Goal: Navigation & Orientation: Find specific page/section

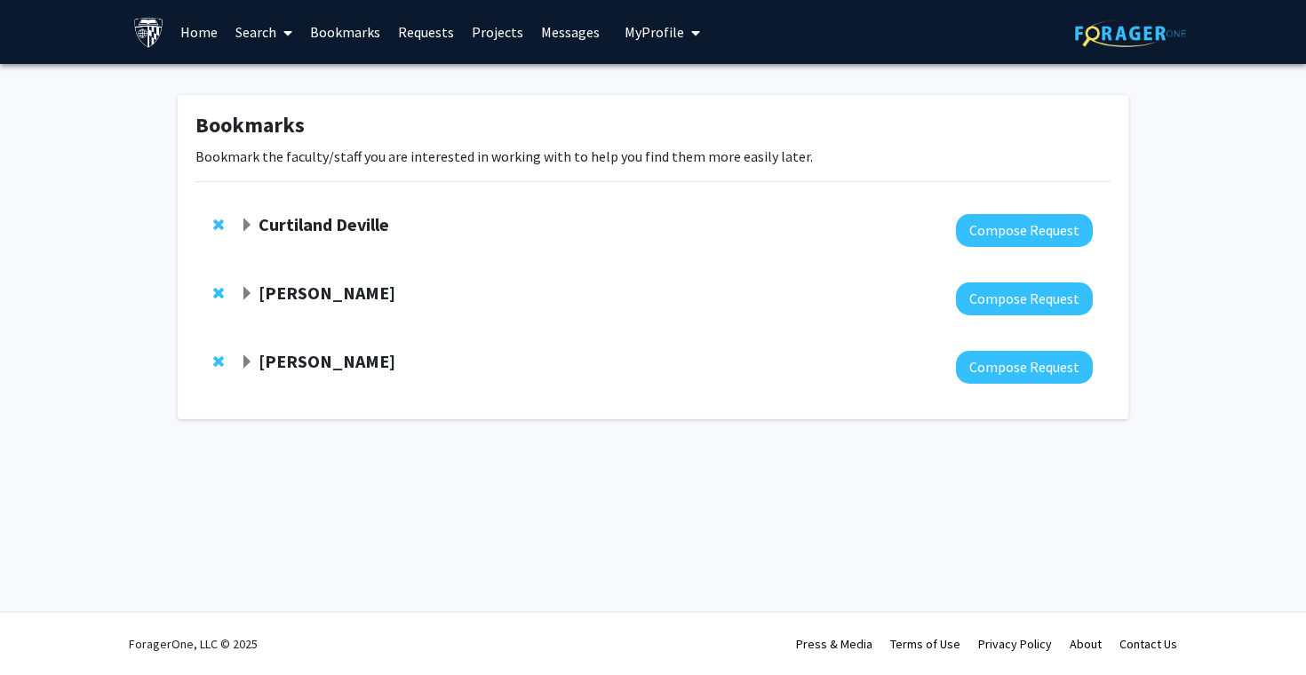
click at [423, 232] on div "Curtiland Deville" at bounding box center [432, 225] width 384 height 22
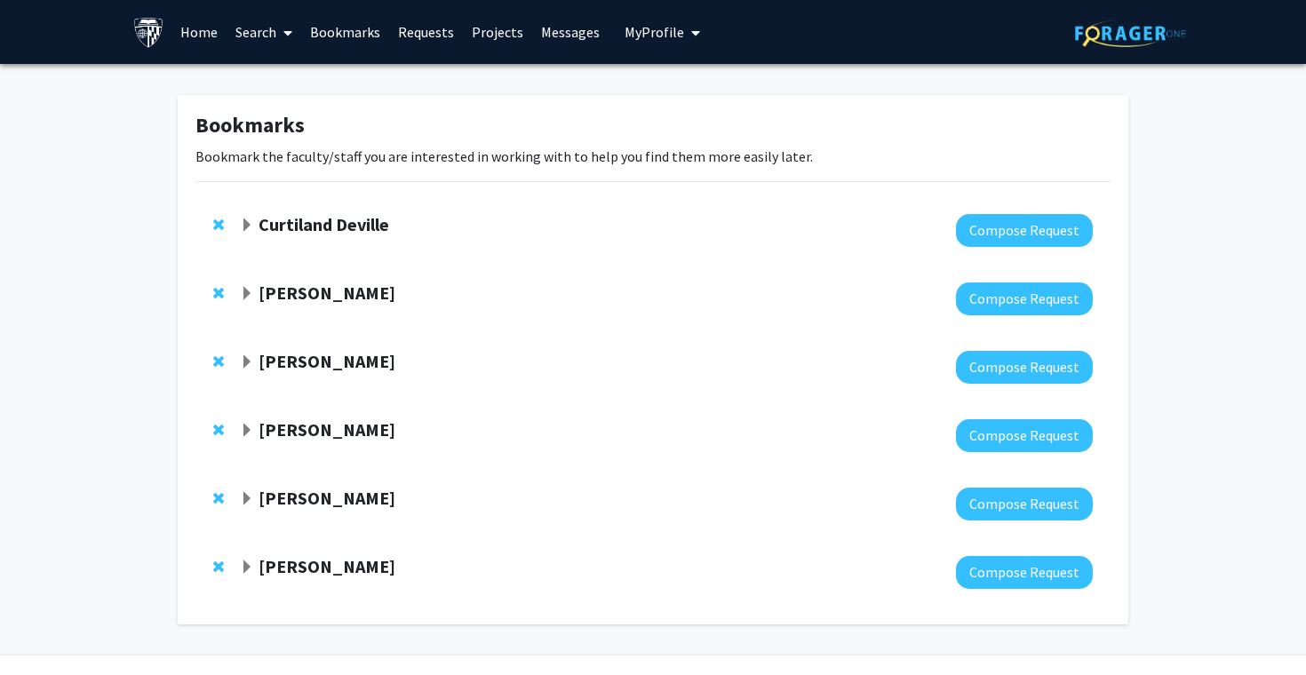
scroll to position [43, 0]
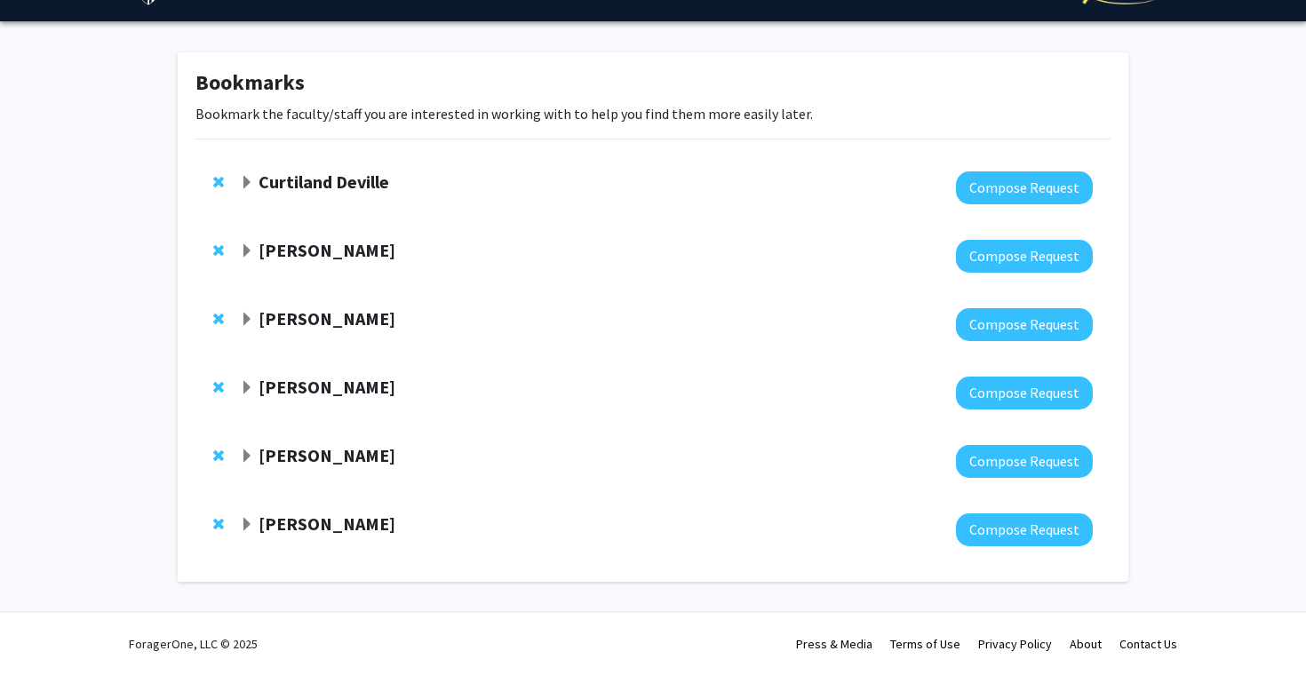
click at [303, 257] on strong "Carlos Romo" at bounding box center [327, 250] width 137 height 22
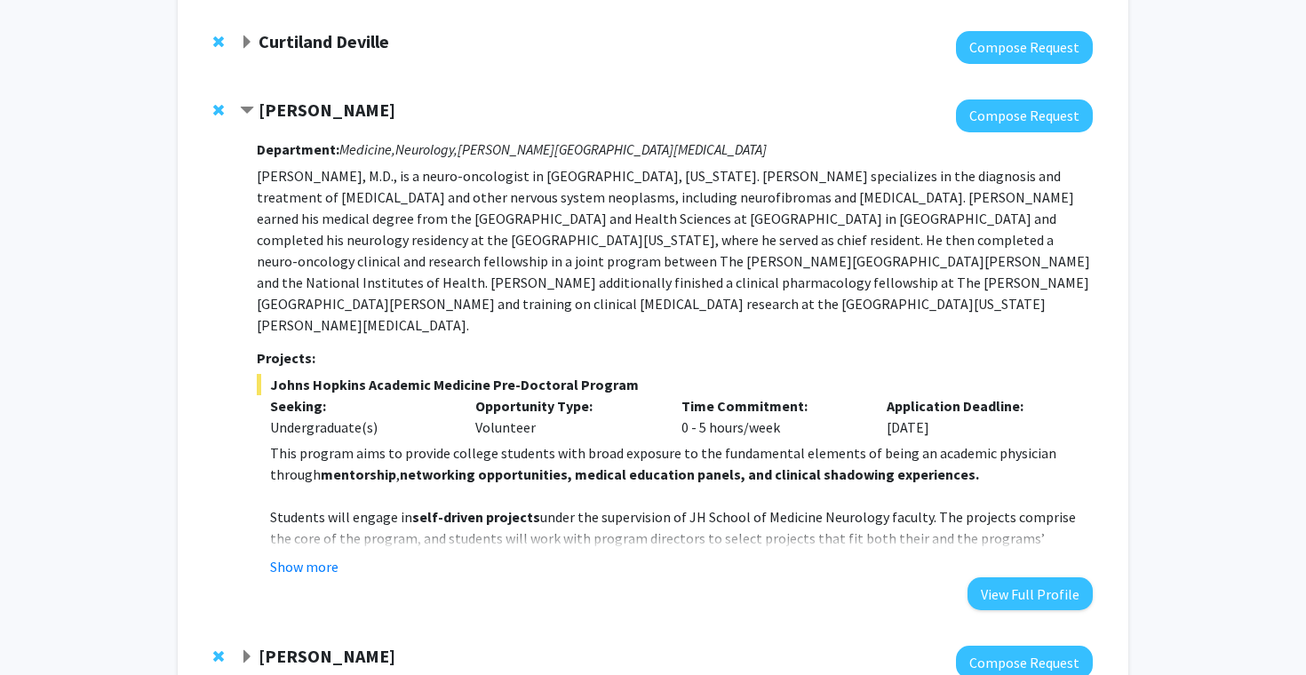
scroll to position [194, 0]
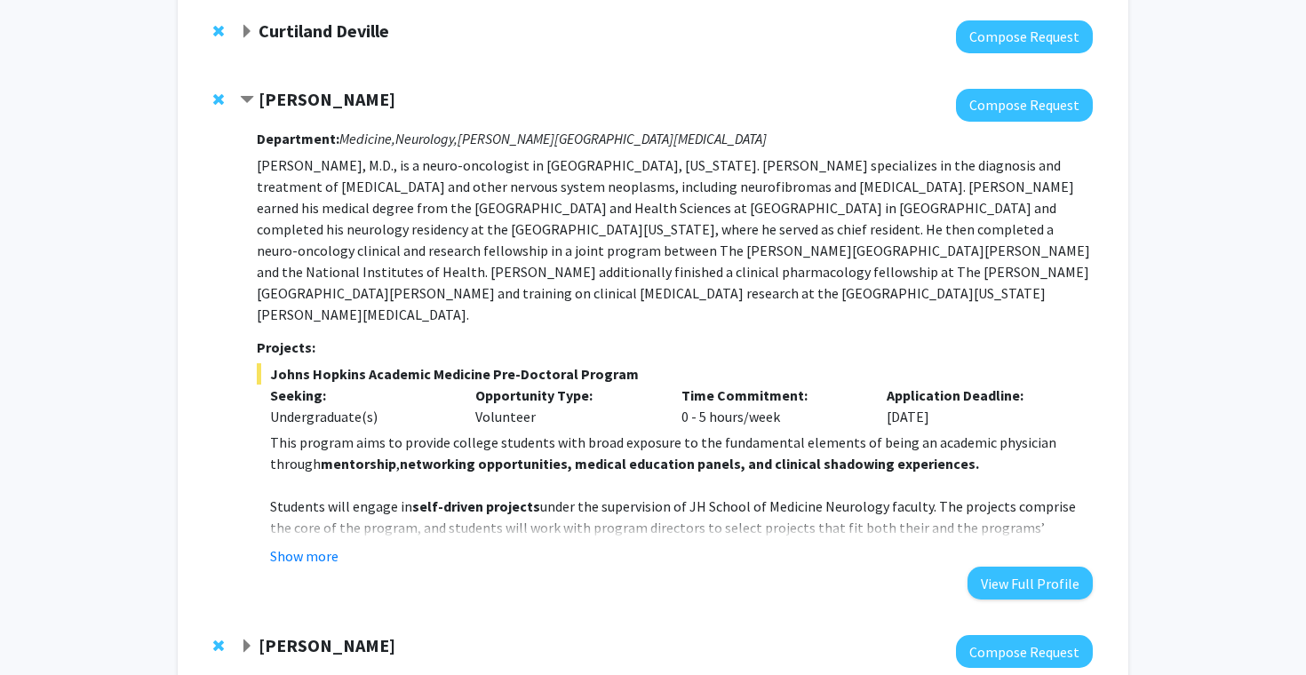
click at [285, 94] on strong "Carlos Romo" at bounding box center [327, 99] width 137 height 22
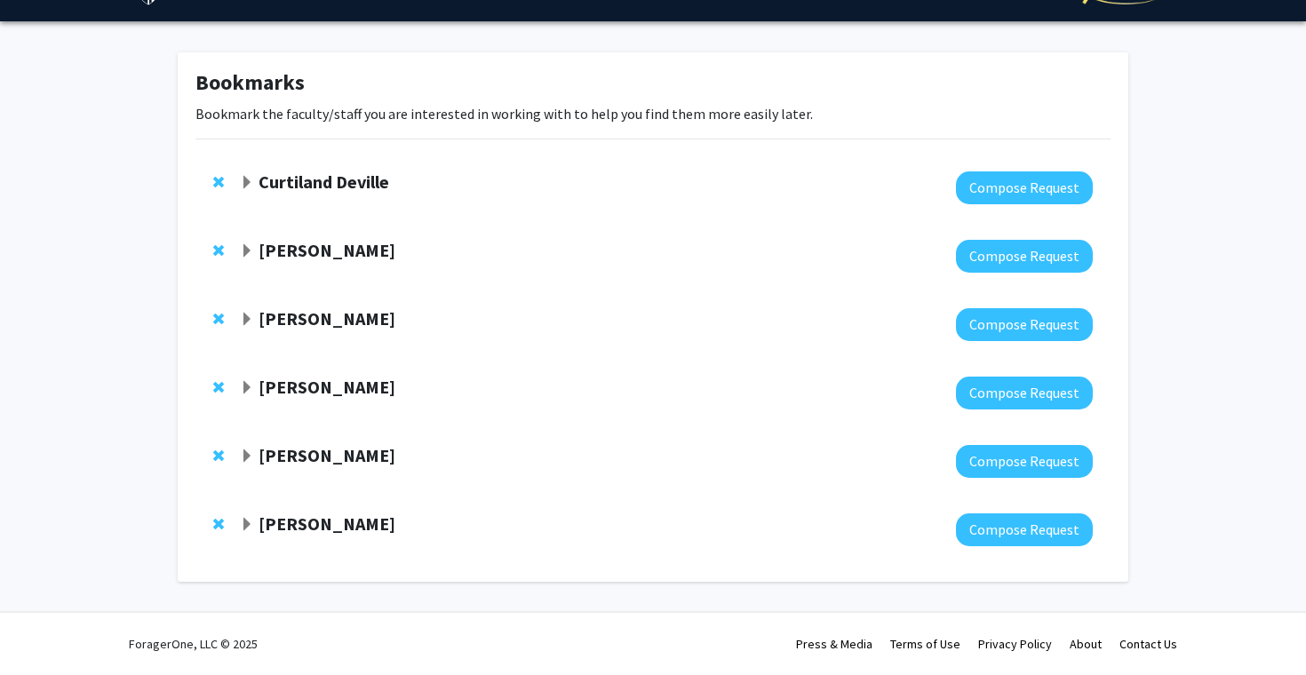
click at [313, 321] on strong "Amir Kashani" at bounding box center [327, 319] width 137 height 22
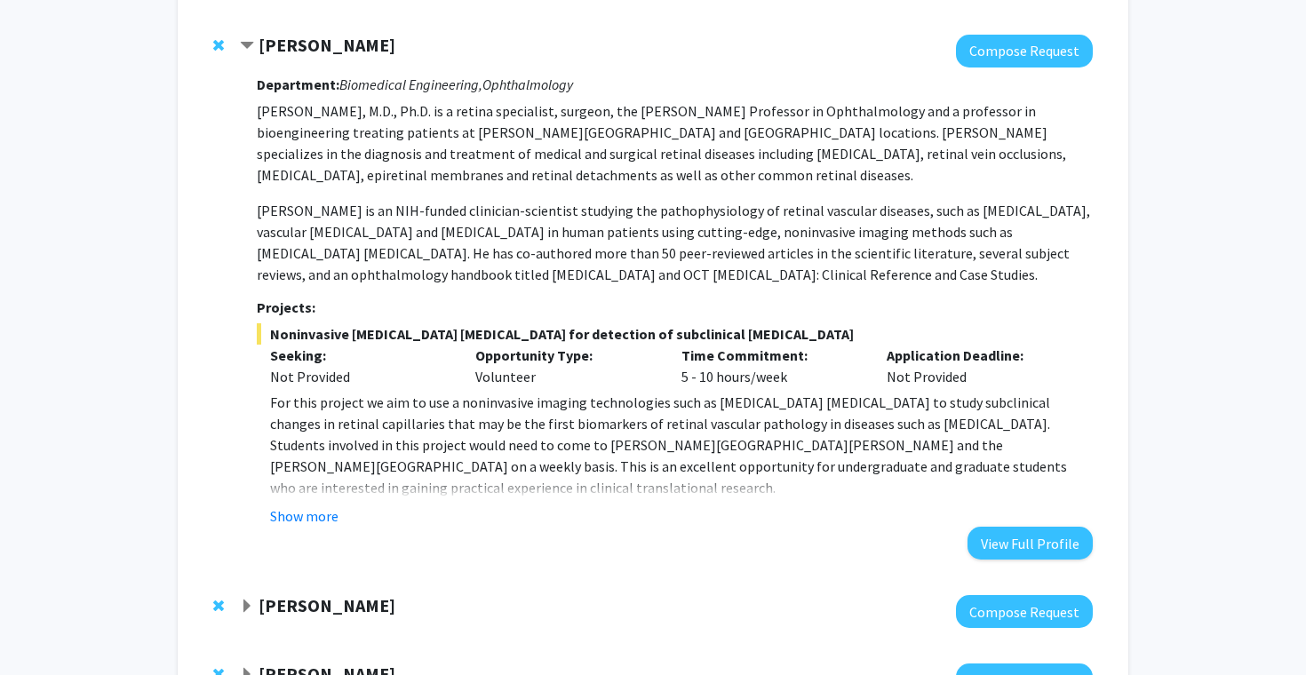
scroll to position [317, 0]
click at [303, 41] on strong "Amir Kashani" at bounding box center [327, 44] width 137 height 22
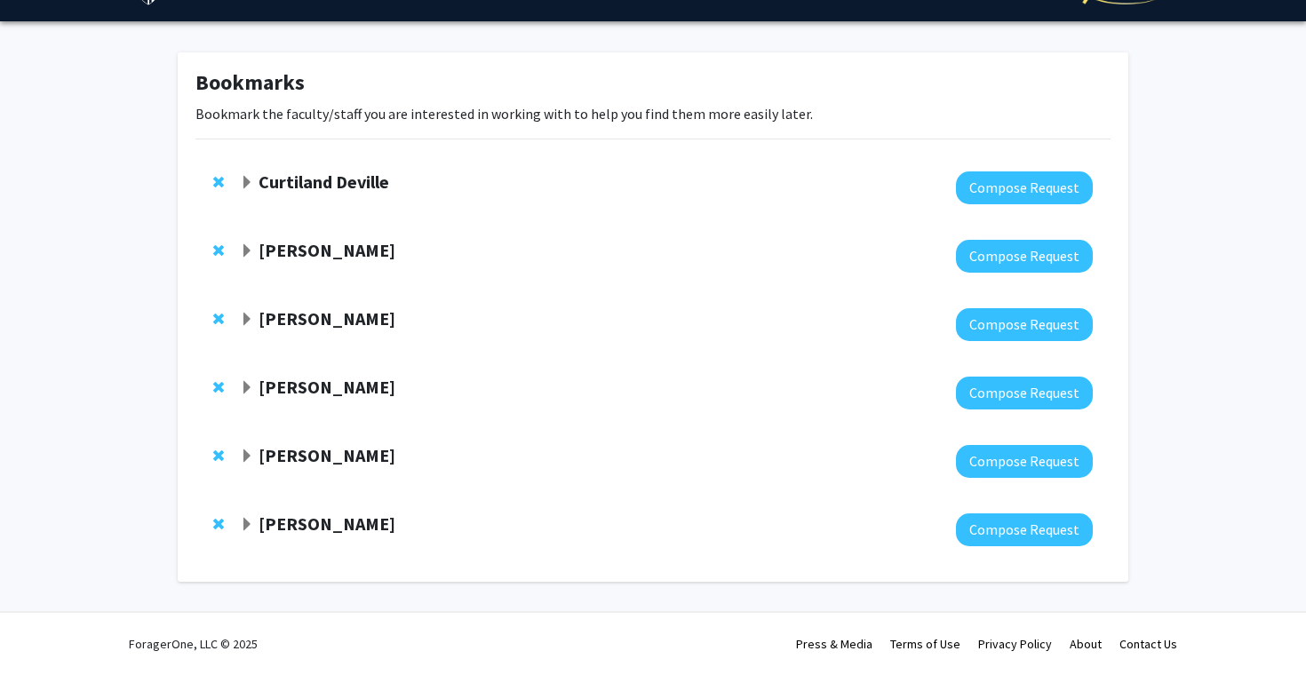
click at [305, 388] on strong "Emily Johnson" at bounding box center [327, 387] width 137 height 22
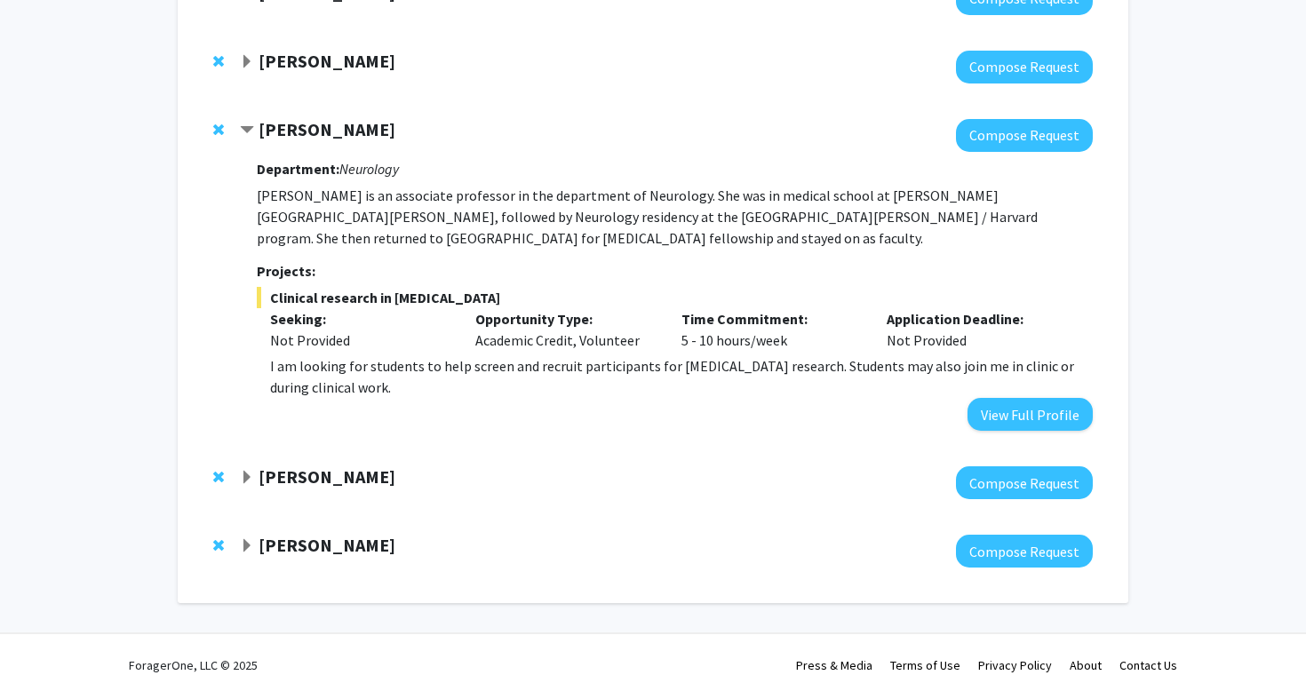
click at [289, 145] on div at bounding box center [666, 135] width 853 height 33
click at [292, 139] on strong "Emily Johnson" at bounding box center [327, 129] width 137 height 22
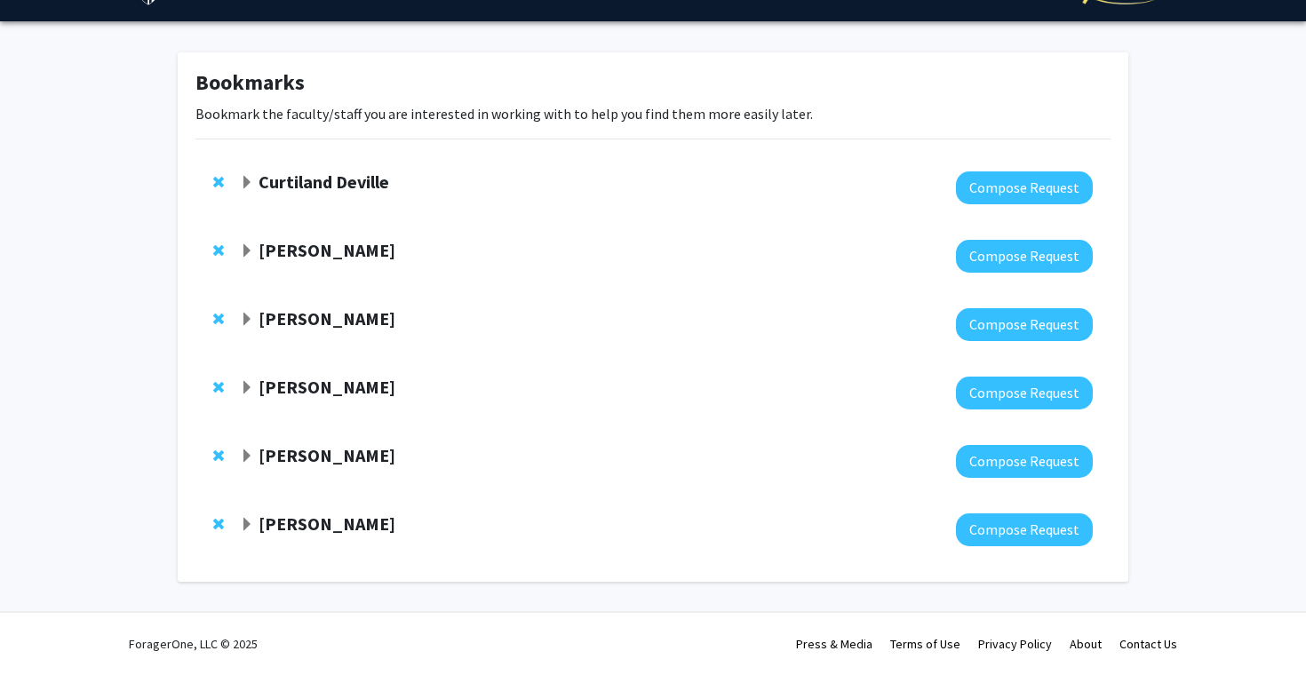
scroll to position [43, 0]
click at [332, 450] on strong "[PERSON_NAME]" at bounding box center [327, 455] width 137 height 22
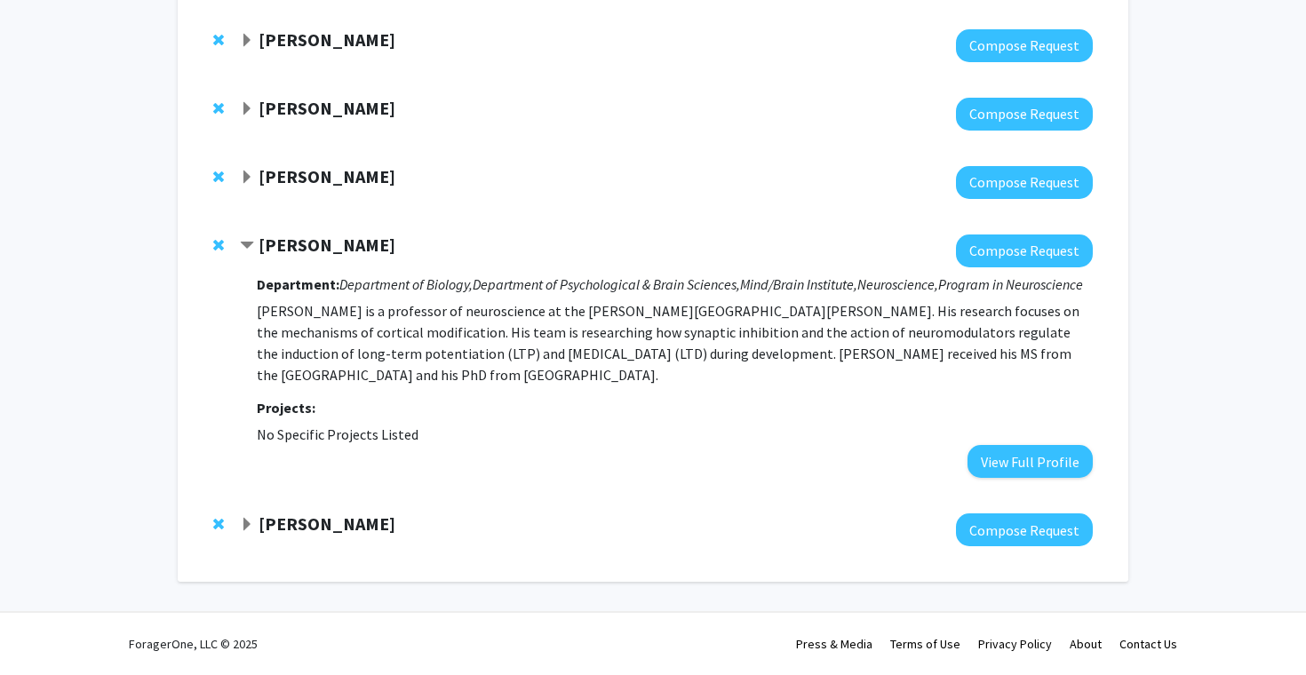
click at [338, 234] on strong "[PERSON_NAME]" at bounding box center [327, 245] width 137 height 22
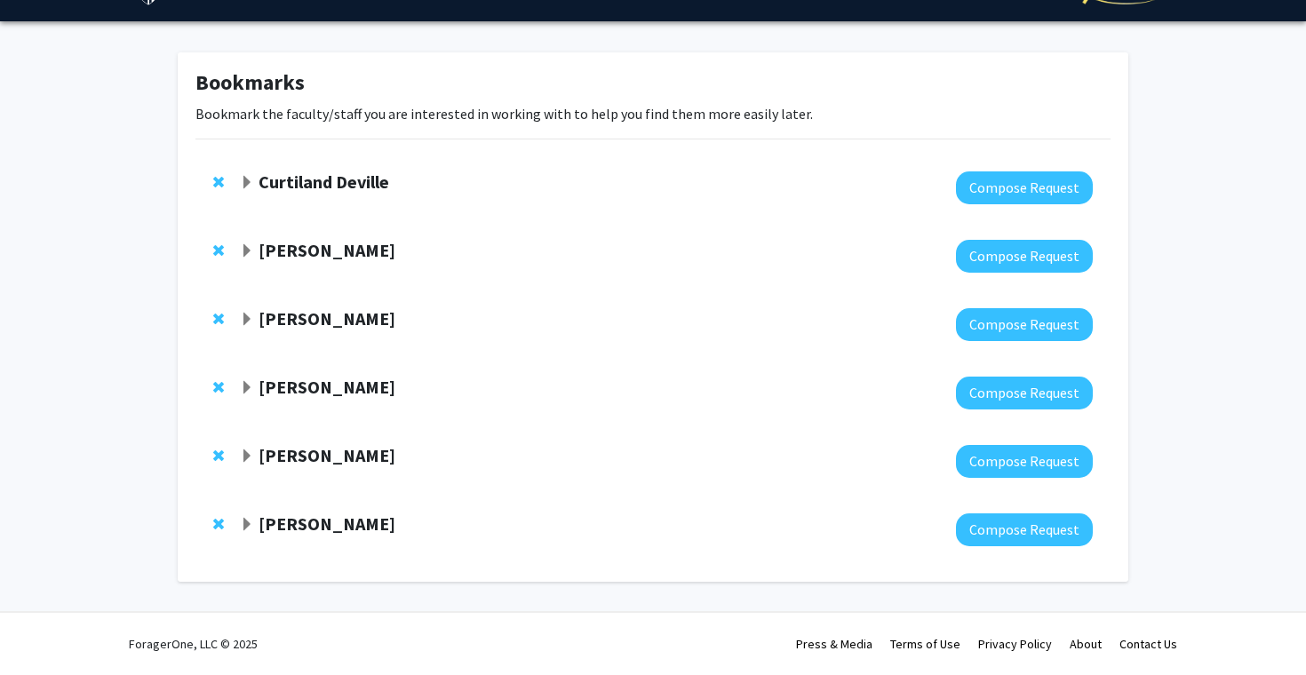
click at [329, 534] on strong "[PERSON_NAME]" at bounding box center [327, 524] width 137 height 22
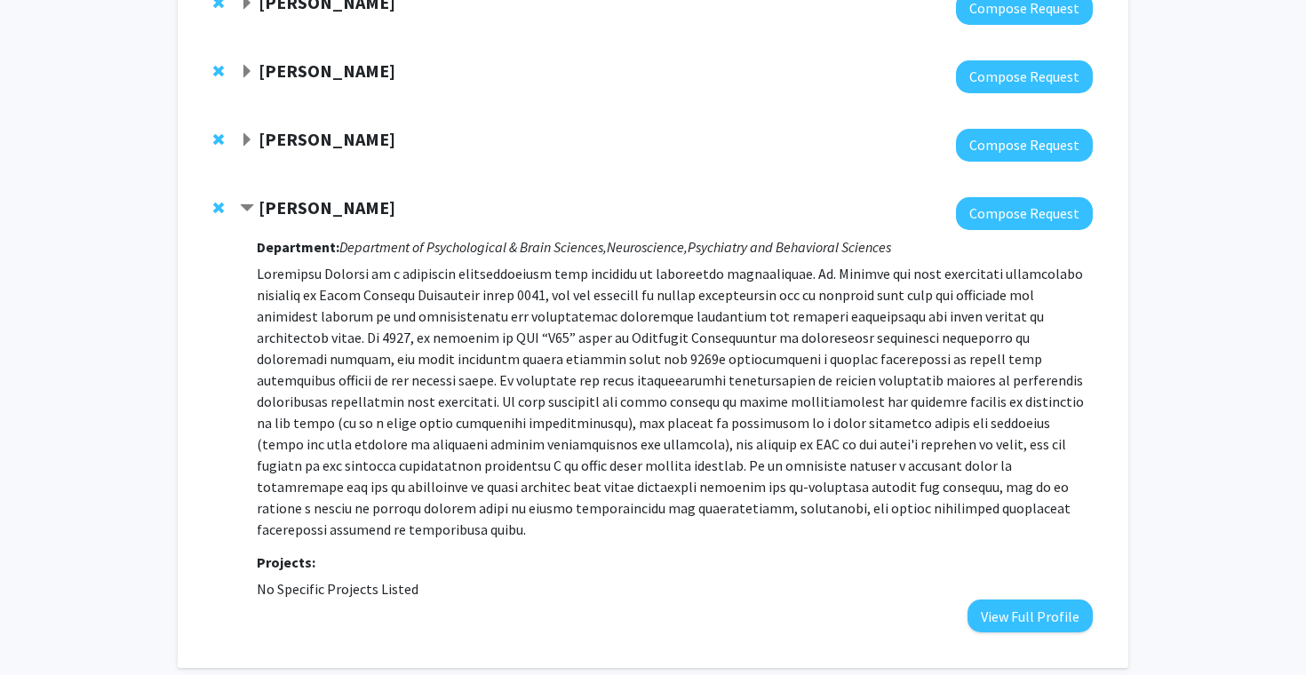
scroll to position [354, 0]
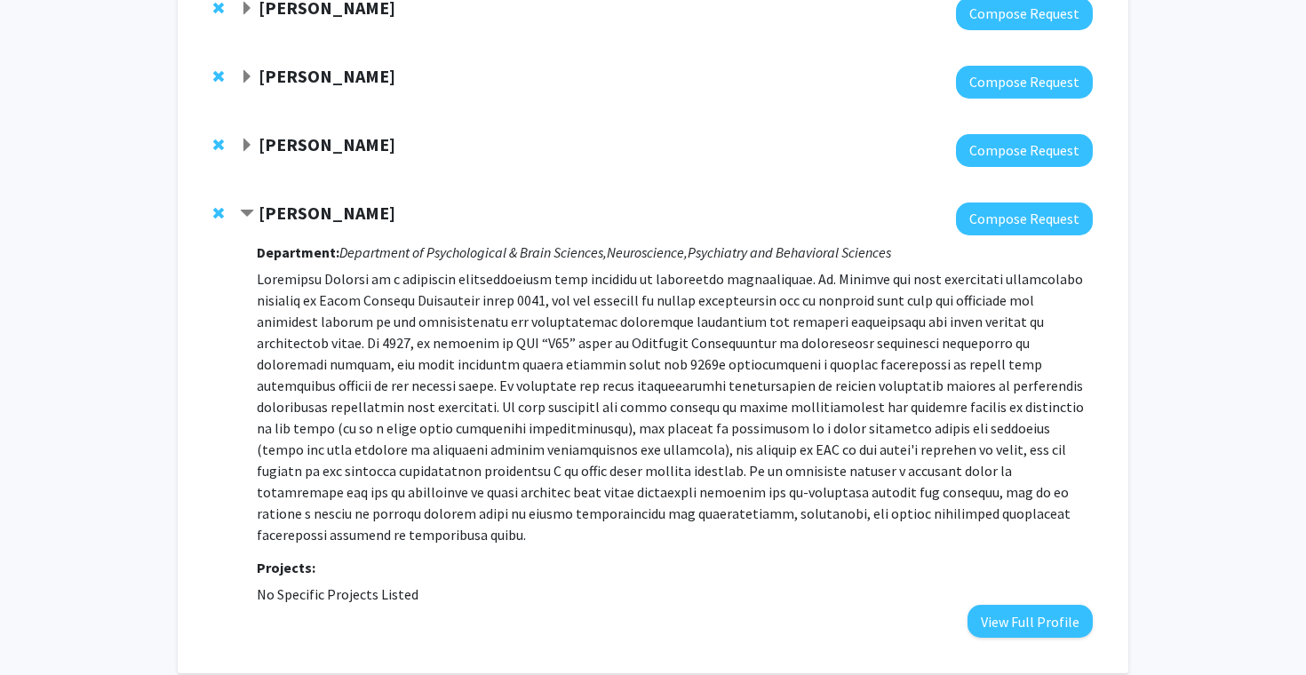
click at [320, 208] on strong "[PERSON_NAME]" at bounding box center [327, 213] width 137 height 22
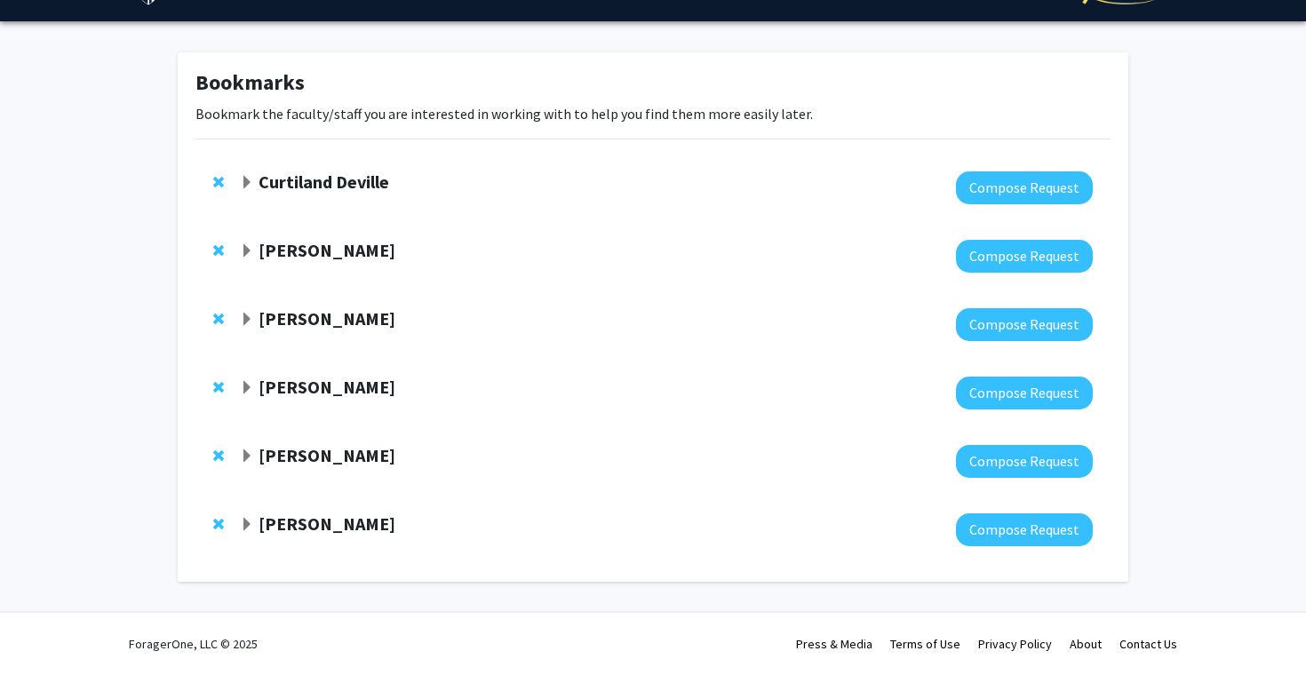
scroll to position [0, 0]
